Goal: Check status: Check status

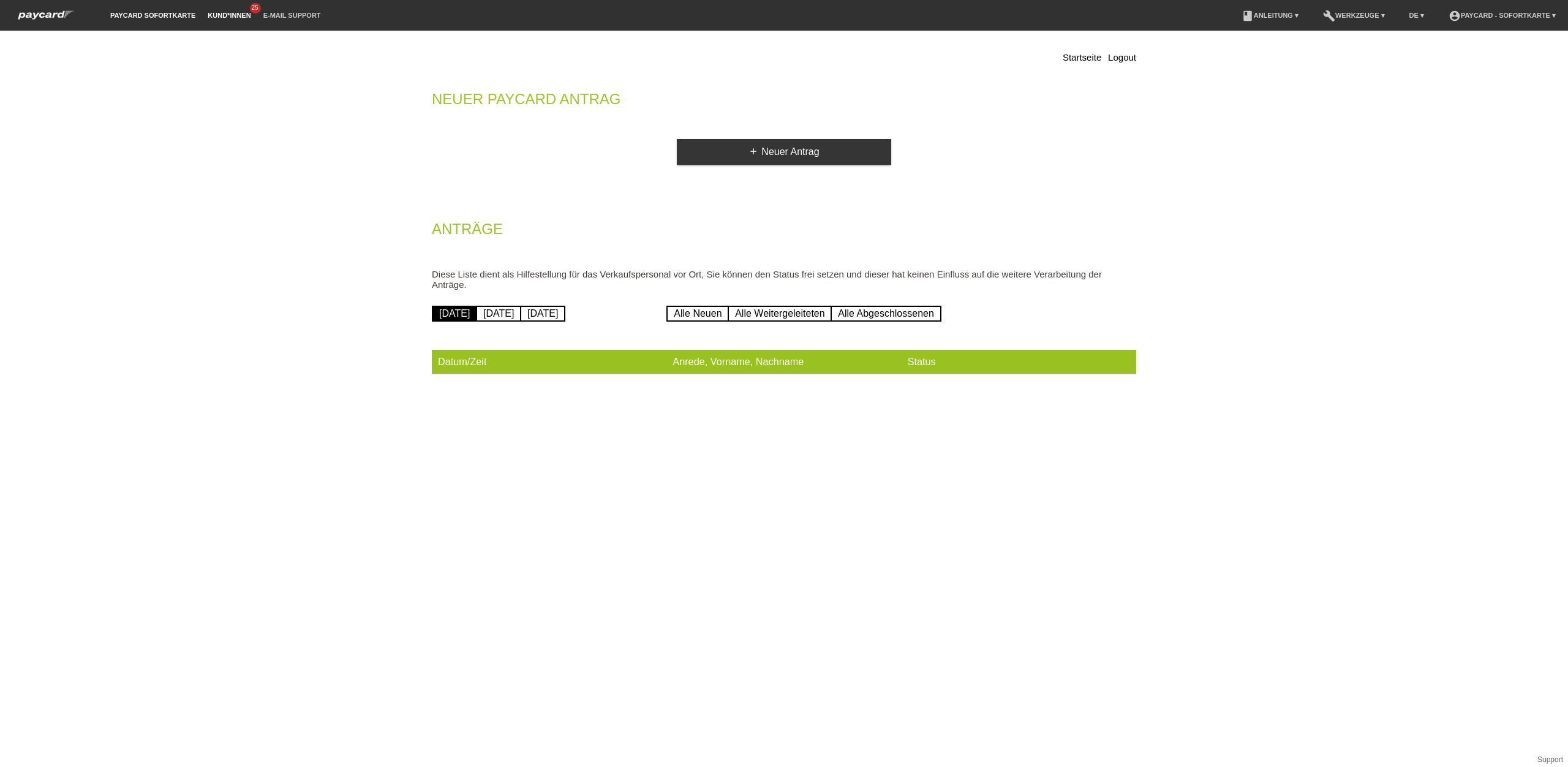
click at [224, 14] on link "Kund*innen" at bounding box center [229, 15] width 55 height 7
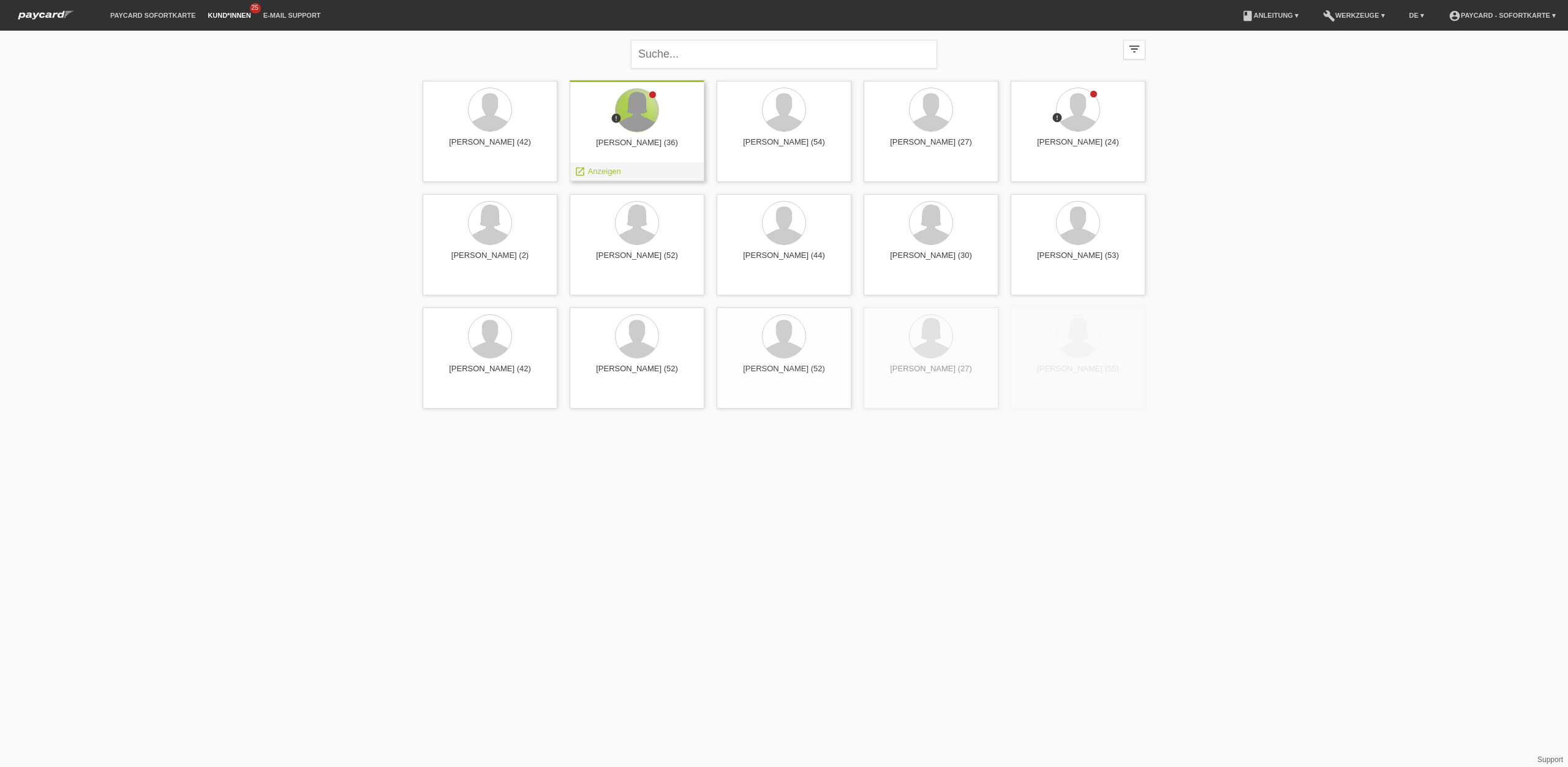
click at [630, 113] on div at bounding box center [637, 110] width 43 height 43
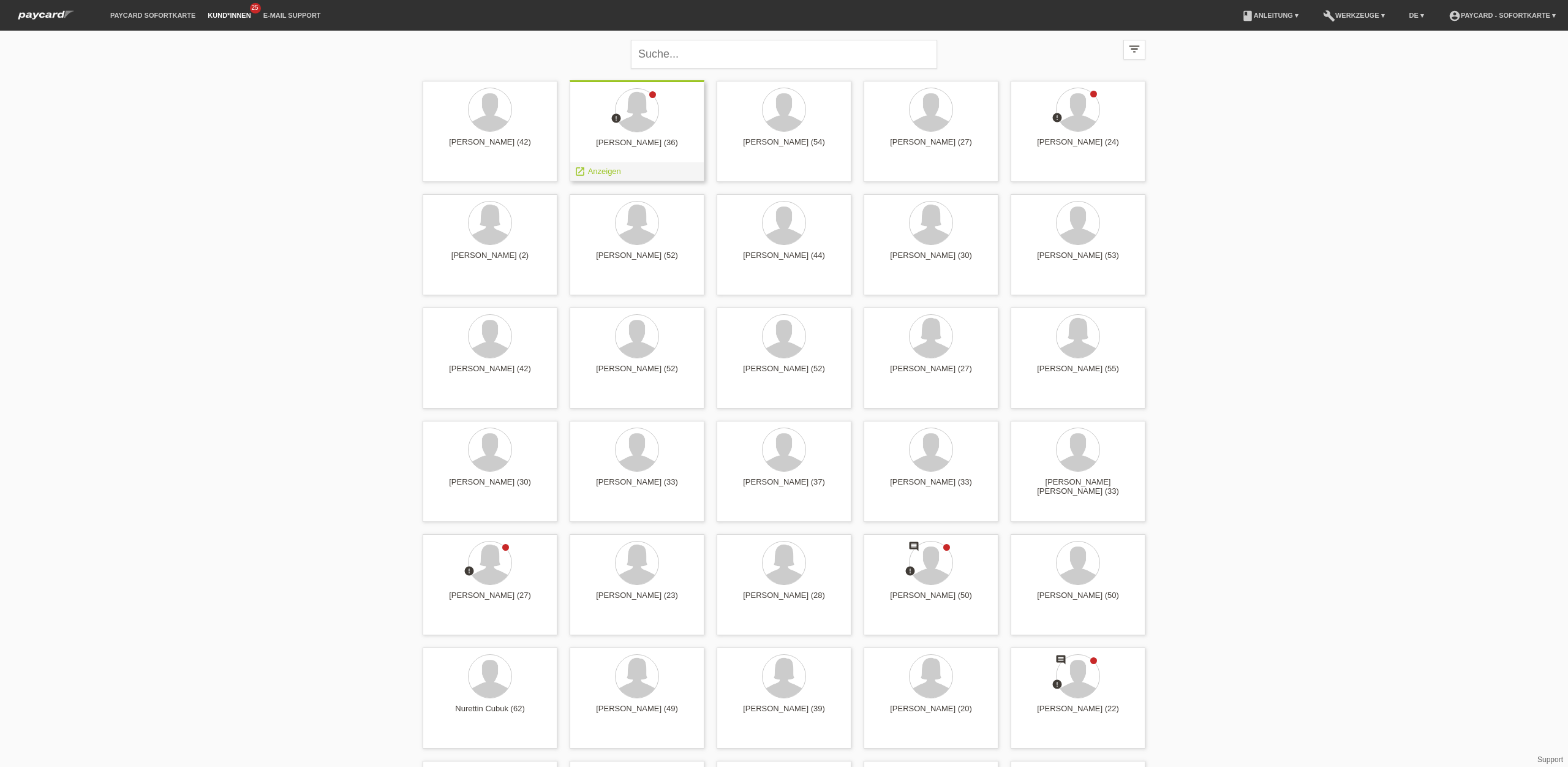
click at [638, 135] on div "error Fatma Abdualqadee (36) launch Anzeigen" at bounding box center [637, 131] width 135 height 101
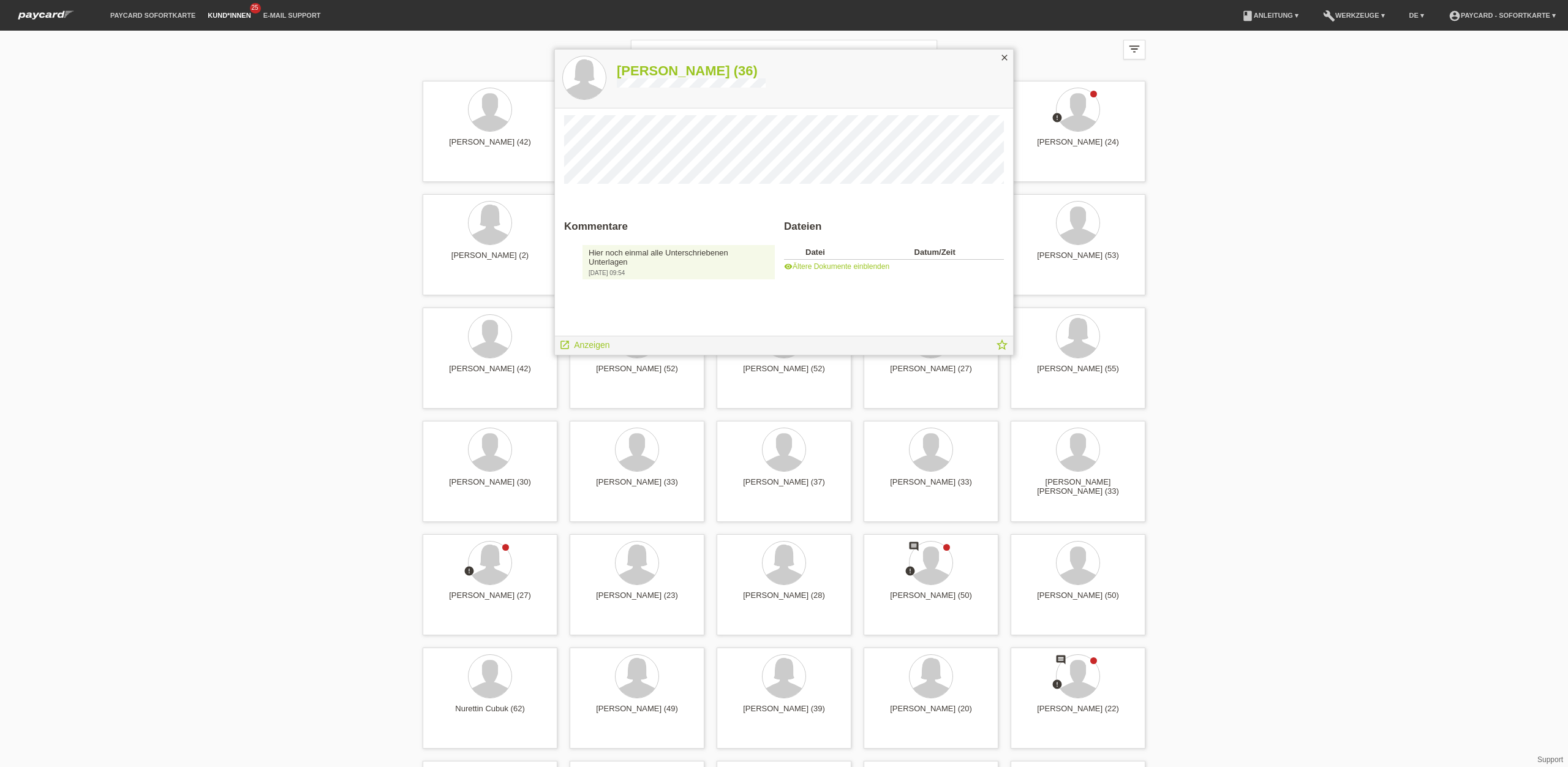
click at [696, 69] on h1 "Fatma Abdualqadee (36)" at bounding box center [691, 71] width 149 height 16
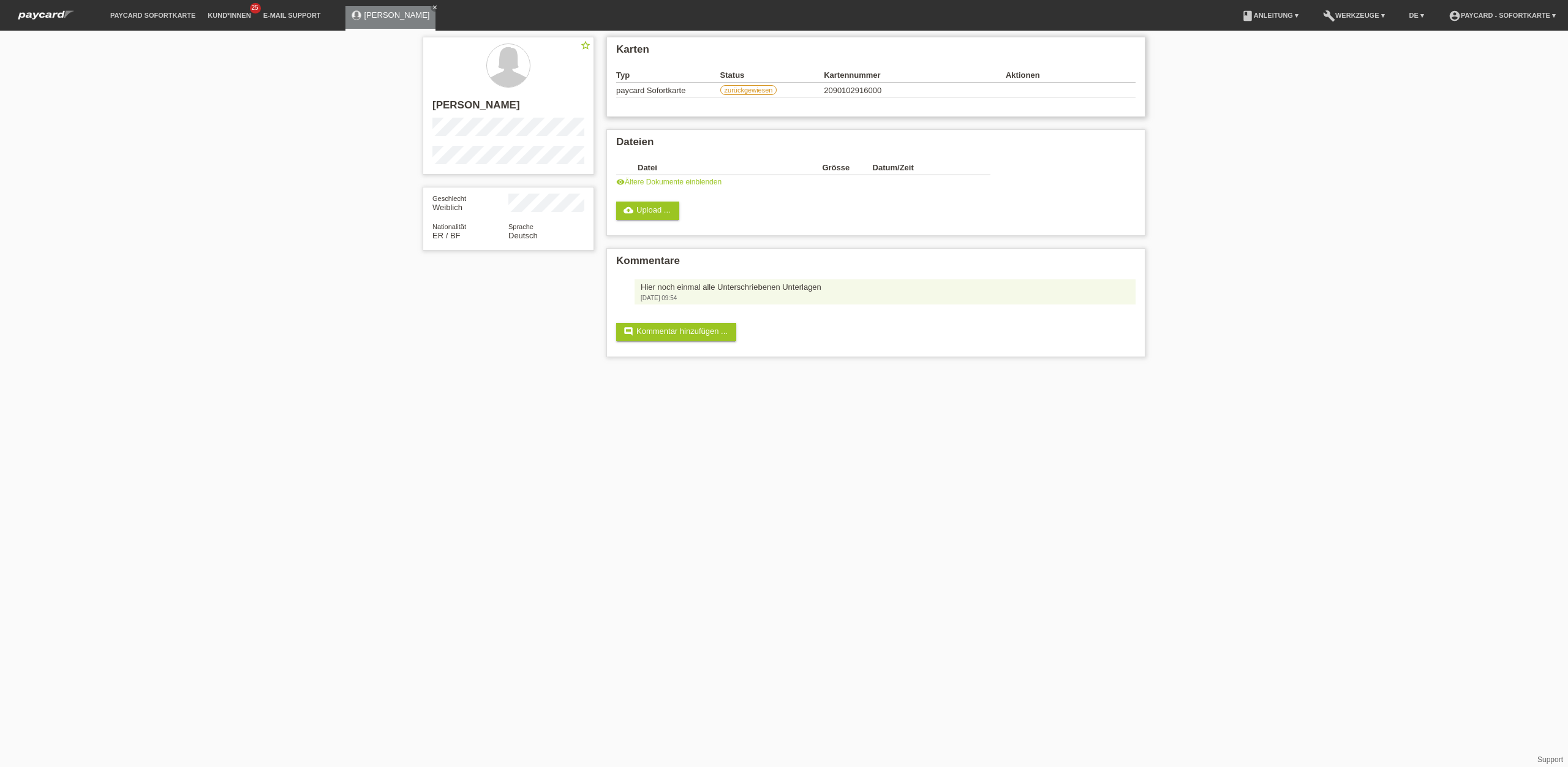
drag, startPoint x: 893, startPoint y: 91, endPoint x: 816, endPoint y: 91, distance: 77.0
click at [816, 91] on tr "paycard Sofortkarte zurückgewiesen 2090102916000" at bounding box center [876, 91] width 520 height 16
copy tr "zurückgewiesen 2090102916000"
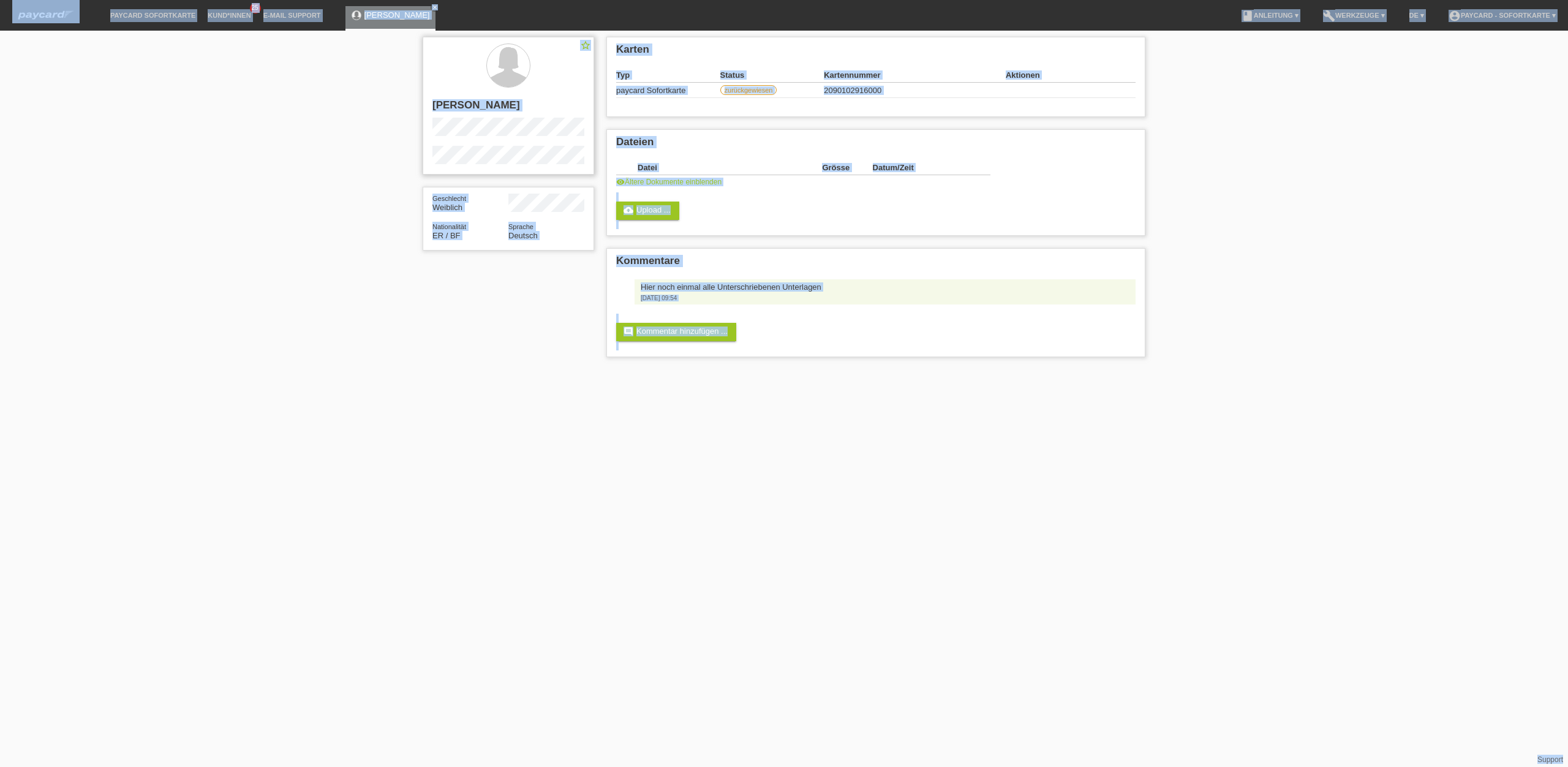
copy body "paycard Sofortkarte Kund*innen 25 E-Mail Support Fatma Abdualqadee close menu a…"
